Goal: Use online tool/utility: Utilize a website feature to perform a specific function

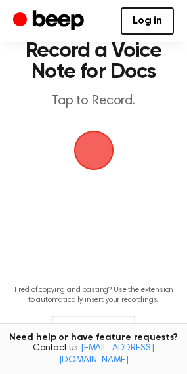
scroll to position [100, 0]
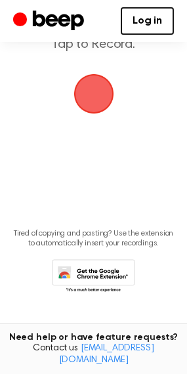
click at [94, 100] on span "button" at bounding box center [93, 94] width 40 height 40
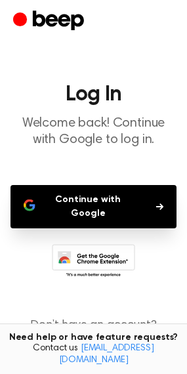
click at [95, 201] on button "Continue with Google" at bounding box center [93, 206] width 166 height 43
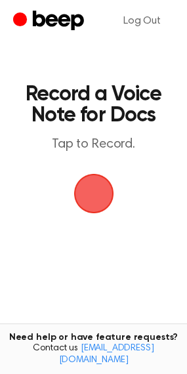
click at [106, 199] on span "button" at bounding box center [93, 193] width 37 height 37
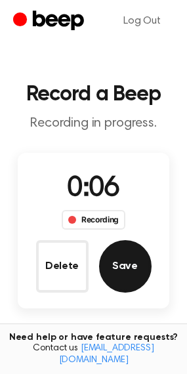
click at [125, 266] on button "Save" at bounding box center [125, 266] width 52 height 52
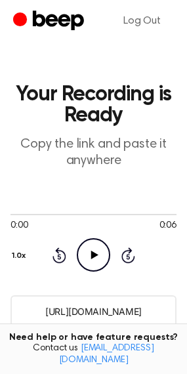
click at [97, 253] on icon "Play Audio" at bounding box center [93, 254] width 33 height 33
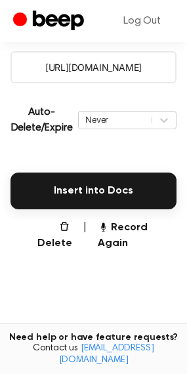
scroll to position [244, 0]
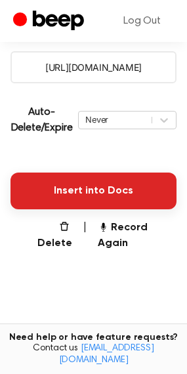
click at [108, 186] on button "Insert into Docs" at bounding box center [93, 191] width 166 height 37
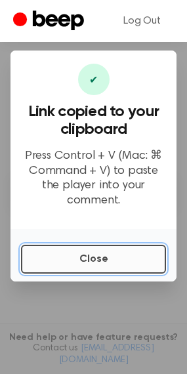
click at [89, 252] on button "Close" at bounding box center [93, 259] width 145 height 29
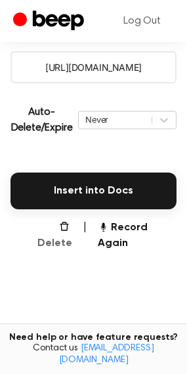
click at [54, 226] on button "Delete" at bounding box center [49, 235] width 46 height 31
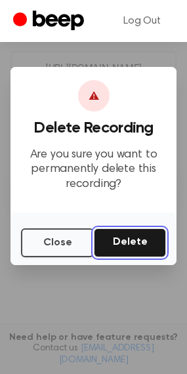
click at [119, 243] on button "Delete" at bounding box center [130, 242] width 72 height 29
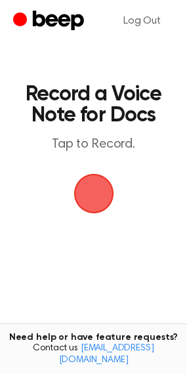
scroll to position [100, 0]
